Goal: Information Seeking & Learning: Learn about a topic

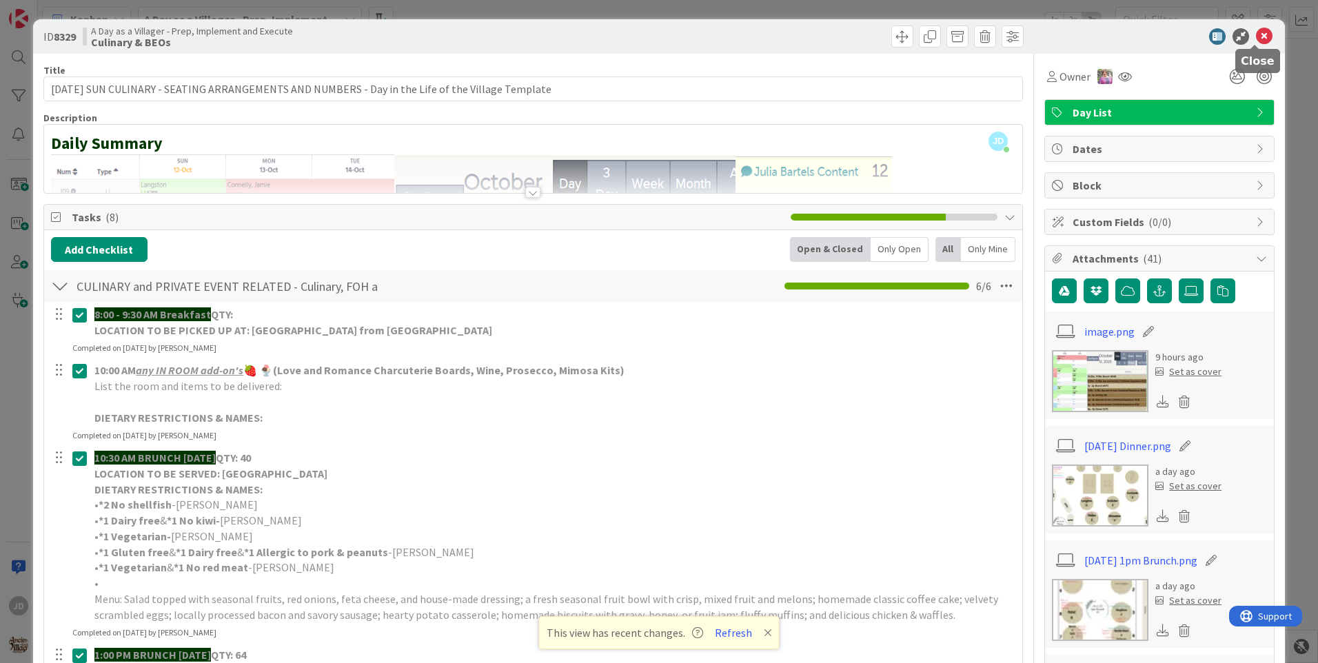
click at [1258, 36] on icon at bounding box center [1264, 36] width 17 height 17
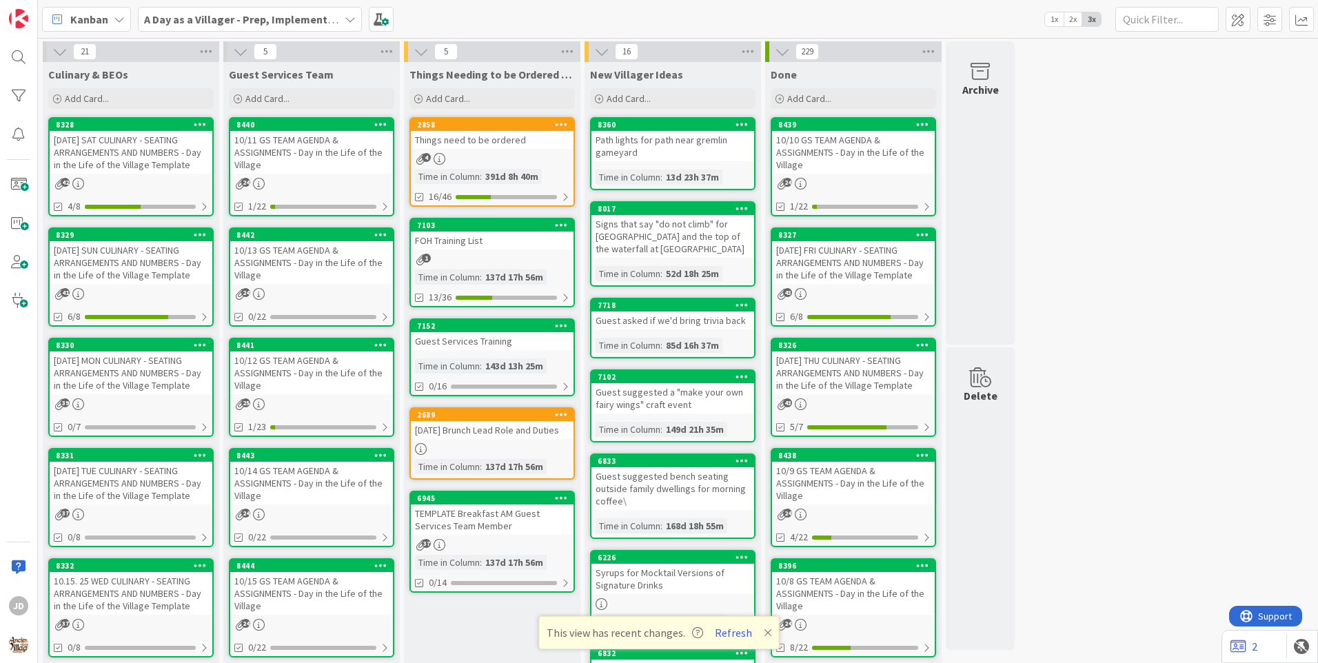
click at [134, 482] on div "[DATE] TUE CULINARY - SEATING ARRANGEMENTS AND NUMBERS - Day in the Life of the…" at bounding box center [131, 483] width 163 height 43
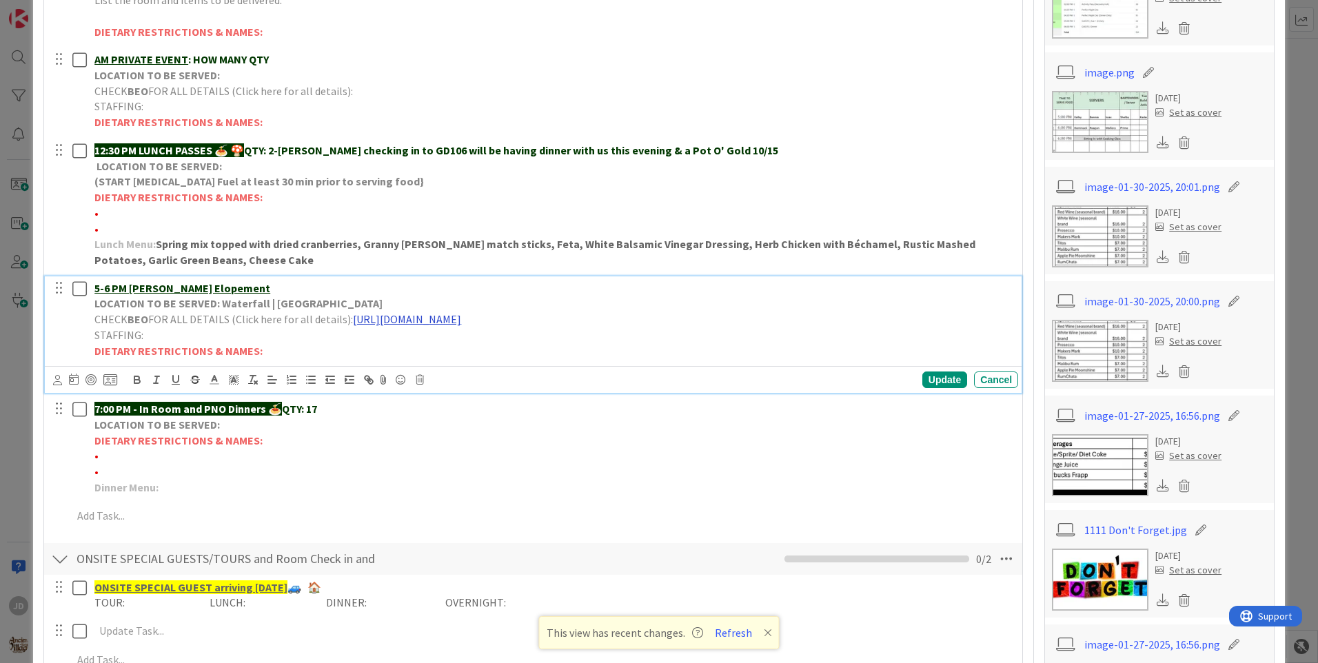
click at [431, 318] on link "[URL][DOMAIN_NAME]" at bounding box center [407, 319] width 108 height 14
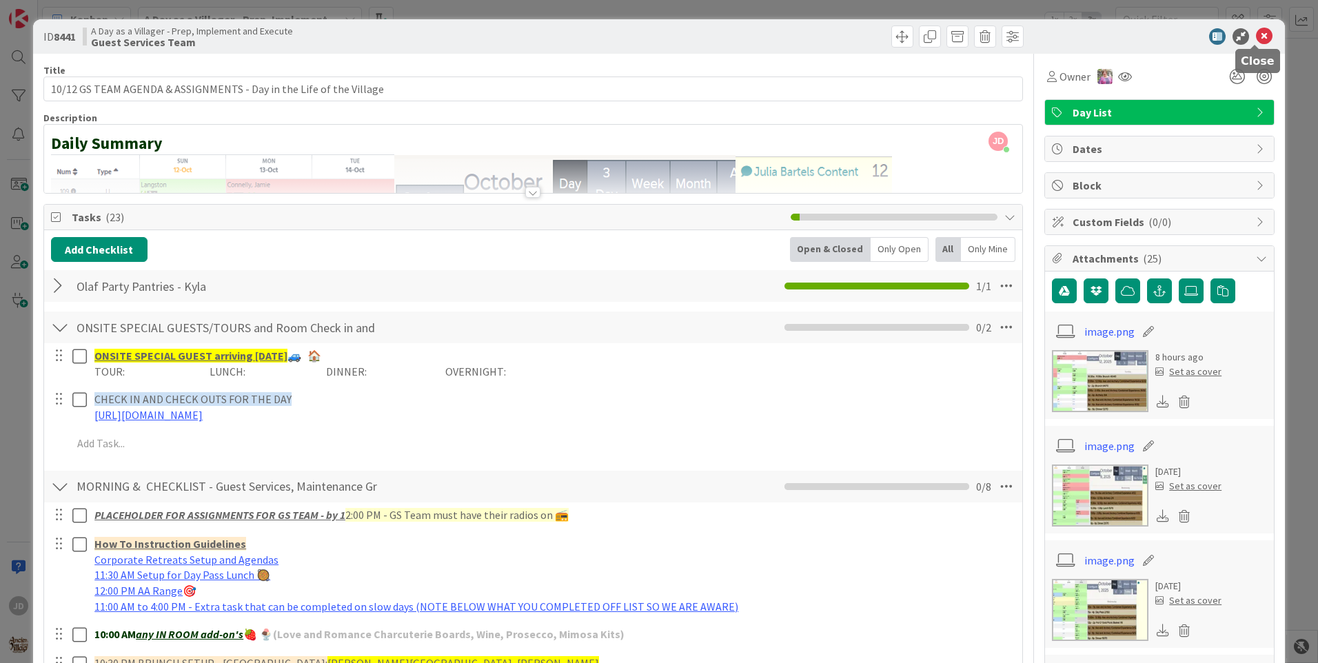
click at [1256, 43] on icon at bounding box center [1264, 36] width 17 height 17
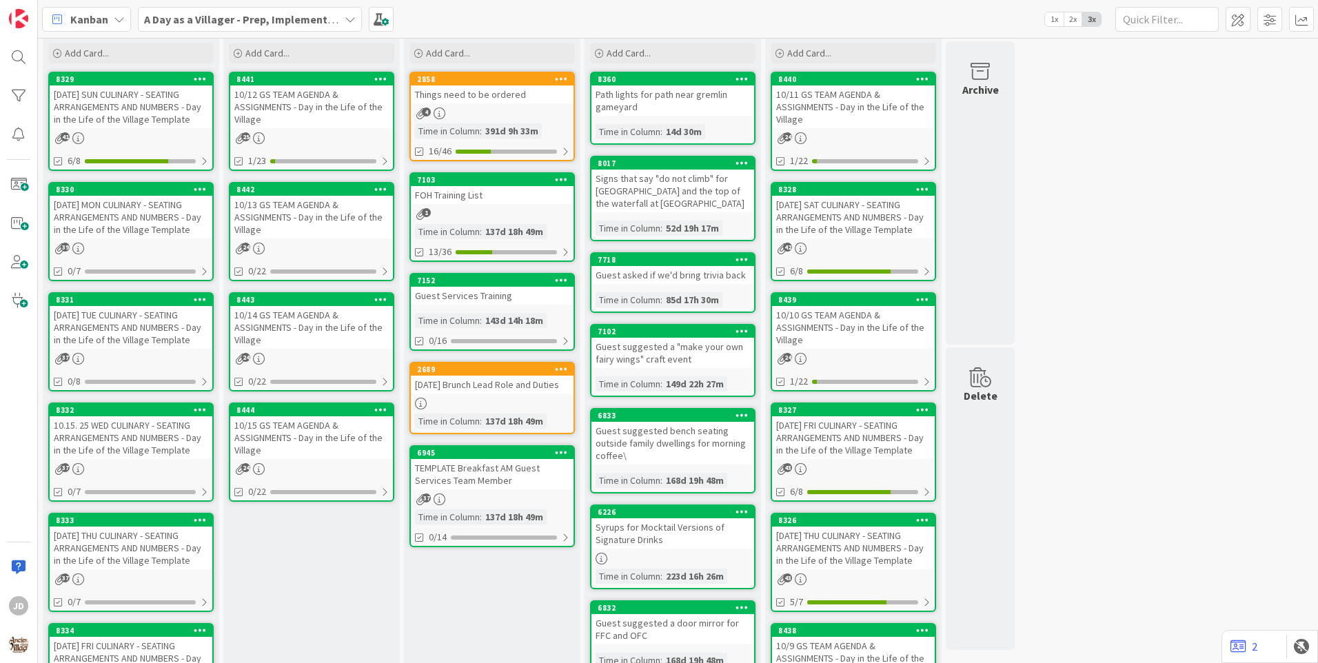
scroll to position [69, 0]
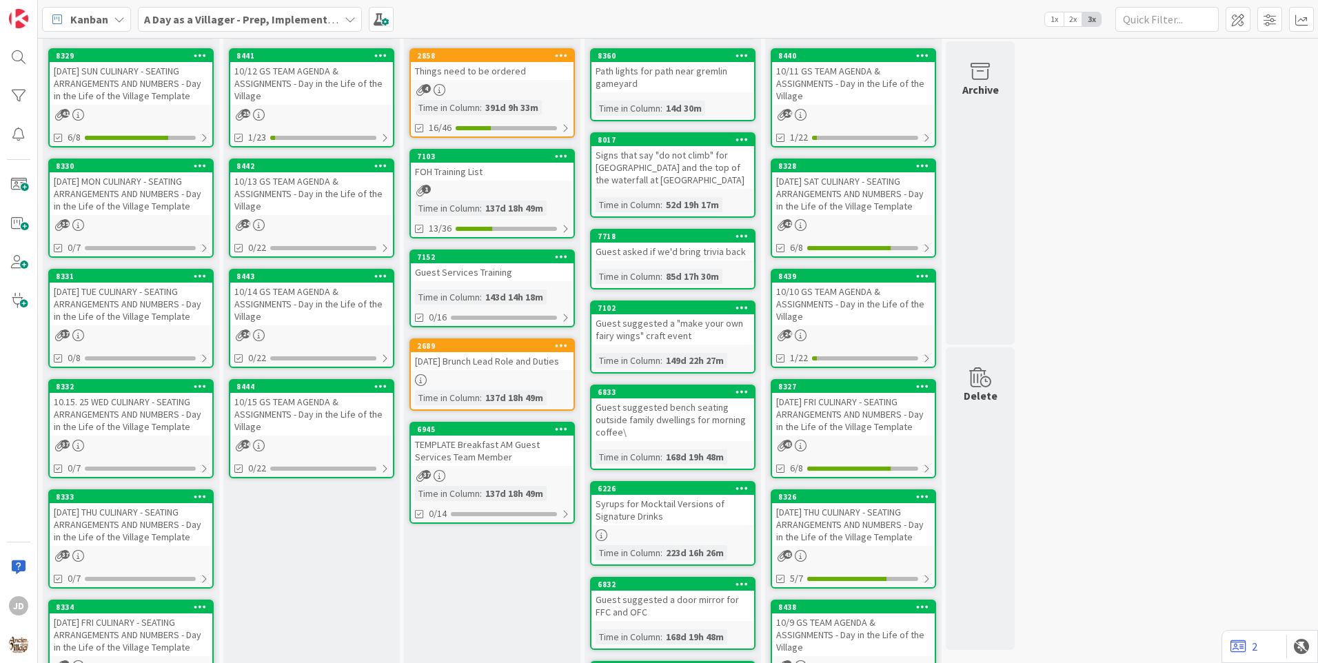
click at [154, 439] on div "8332 10.15. 25 WED CULINARY - SEATING ARRANGEMENTS AND NUMBERS - Day in the Lif…" at bounding box center [130, 428] width 165 height 99
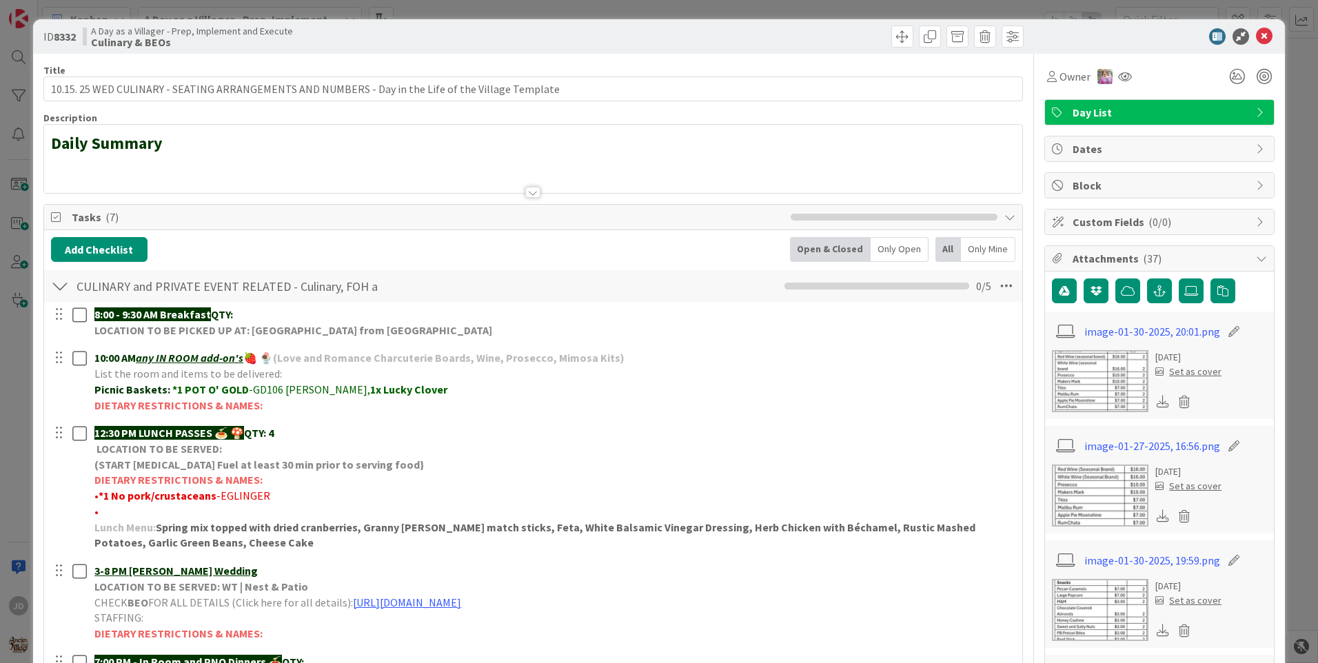
scroll to position [138, 0]
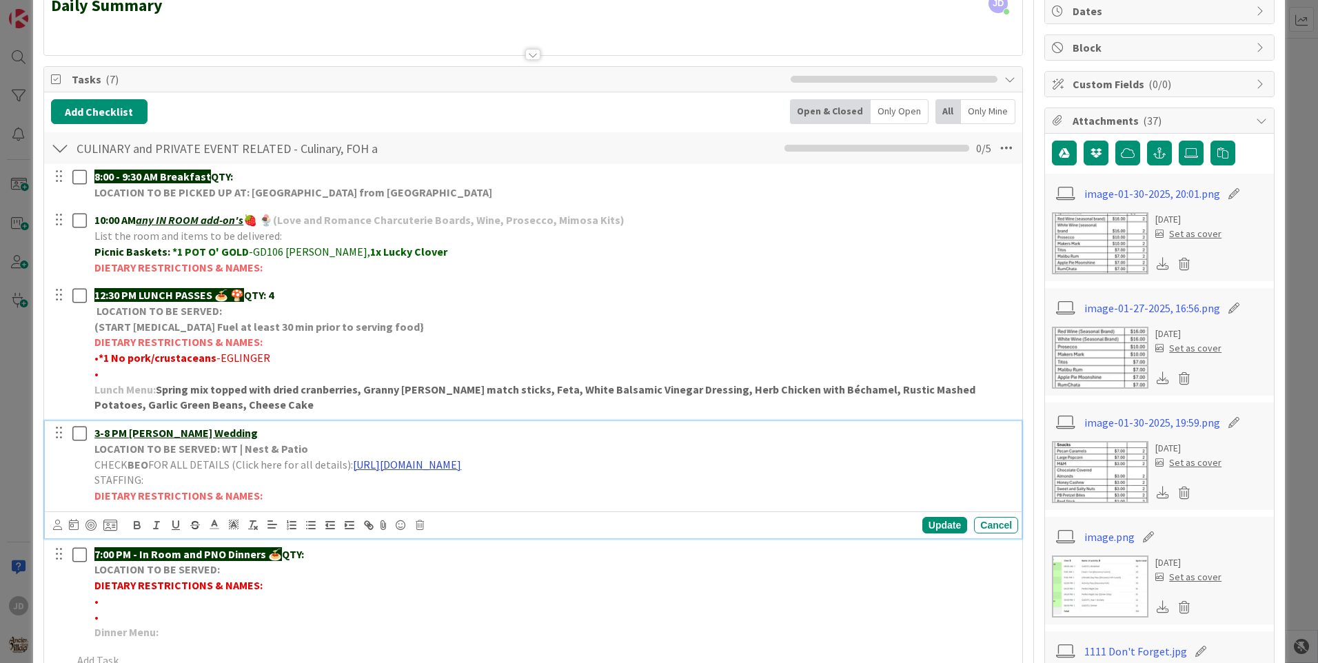
click at [458, 465] on link "https://portal.tripleseat.com/doc/3d20e120ca8659aeb0e998d7ae9e91a45240ef82/1939…" at bounding box center [407, 465] width 108 height 14
click at [498, 491] on link "https://portal.tripleseat.com/doc/3d20e120ca8659aeb0e998d7ae9e91a45240ef82/1939…" at bounding box center [520, 491] width 94 height 18
